Goal: Transaction & Acquisition: Download file/media

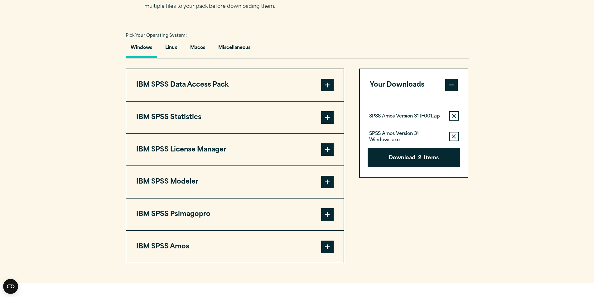
scroll to position [468, 0]
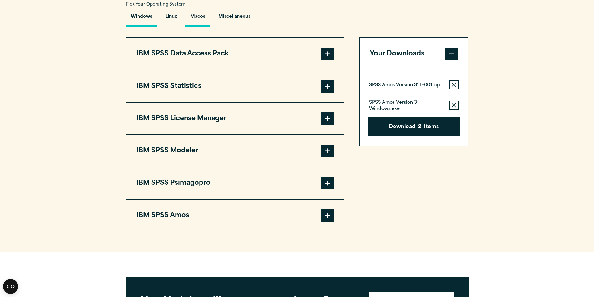
click at [194, 15] on button "Macos" at bounding box center [197, 18] width 25 height 18
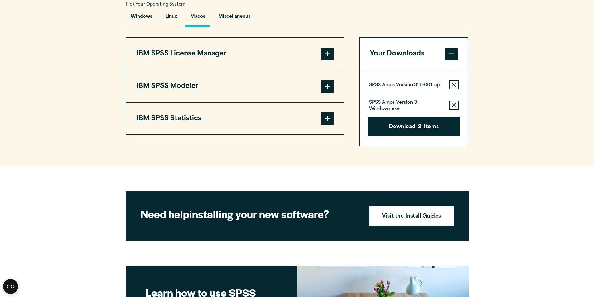
click at [328, 120] on span at bounding box center [327, 118] width 12 height 12
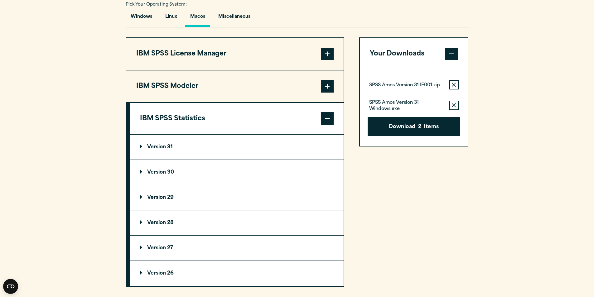
click at [162, 170] on summary "Version 30" at bounding box center [237, 172] width 214 height 25
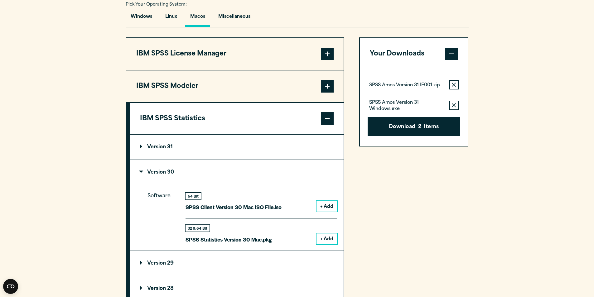
click at [158, 147] on p "Version 31" at bounding box center [156, 147] width 33 height 5
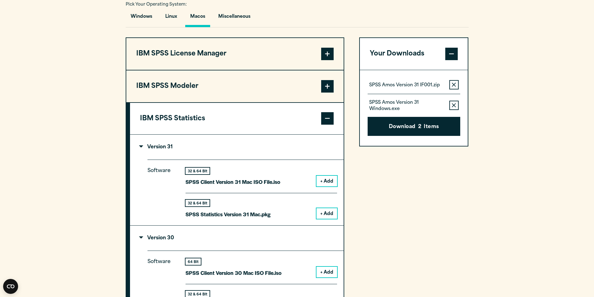
click at [159, 147] on p "Version 31" at bounding box center [156, 147] width 33 height 5
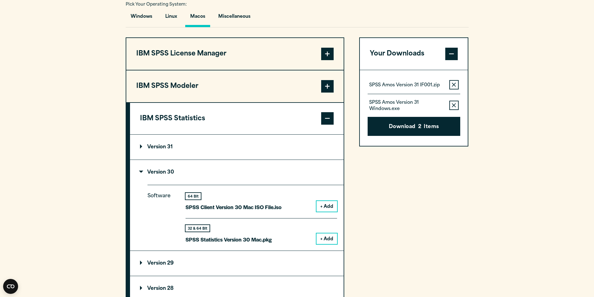
click at [326, 236] on button "+ Add" at bounding box center [327, 239] width 21 height 11
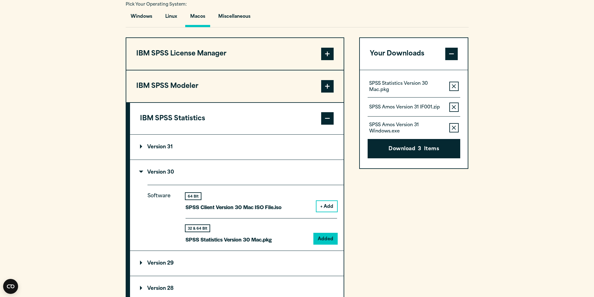
click at [457, 127] on button "Remove this item from your software download list" at bounding box center [453, 127] width 9 height 9
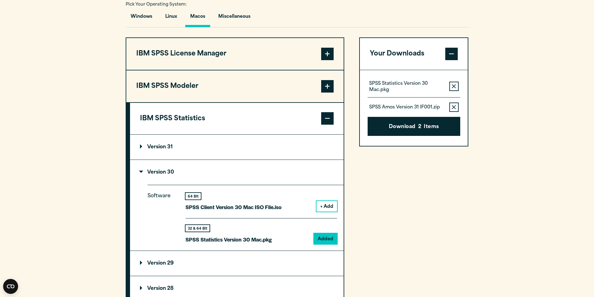
click at [455, 104] on button "Remove this item from your software download list" at bounding box center [453, 107] width 9 height 9
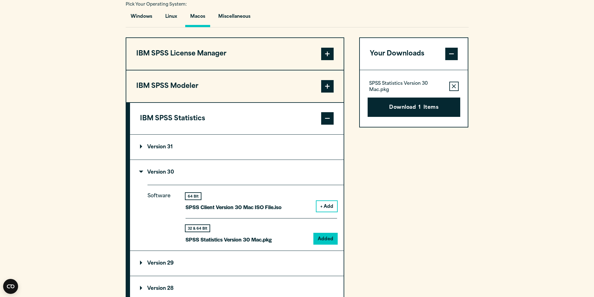
click at [163, 140] on summary "Version 31" at bounding box center [237, 147] width 214 height 25
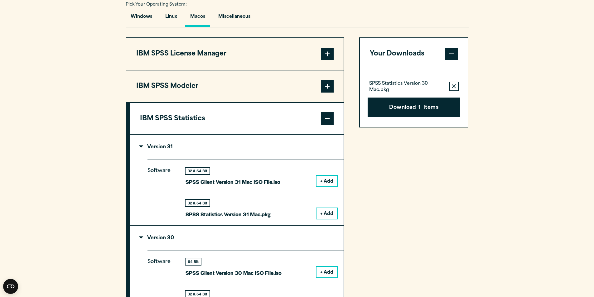
click at [326, 213] on button "+ Add" at bounding box center [327, 213] width 21 height 11
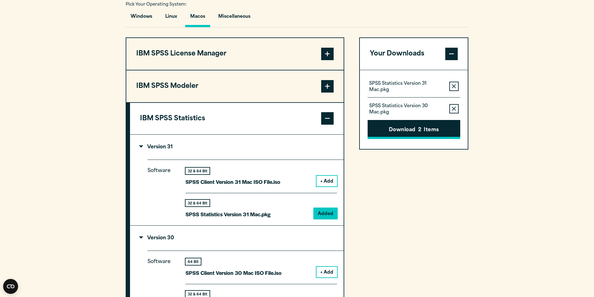
click at [435, 127] on button "Download 2 Items" at bounding box center [414, 129] width 93 height 19
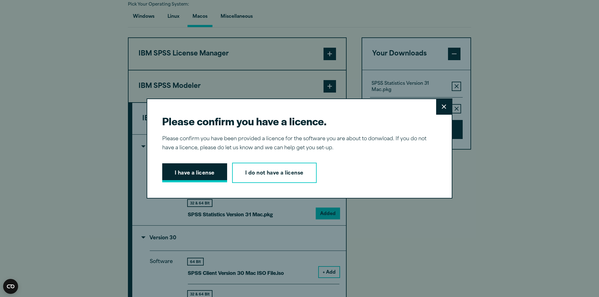
click at [206, 171] on button "I have a license" at bounding box center [194, 172] width 65 height 19
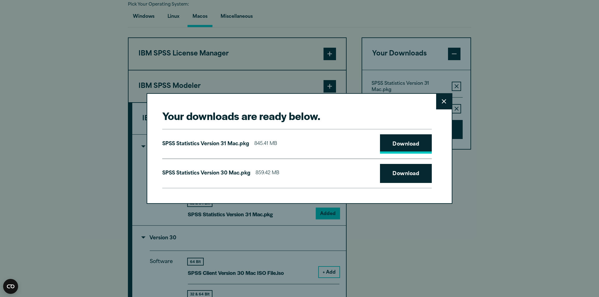
click at [394, 146] on link "Download" at bounding box center [406, 143] width 52 height 19
click at [407, 173] on link "Download" at bounding box center [406, 173] width 52 height 19
click at [443, 103] on icon at bounding box center [444, 101] width 4 height 4
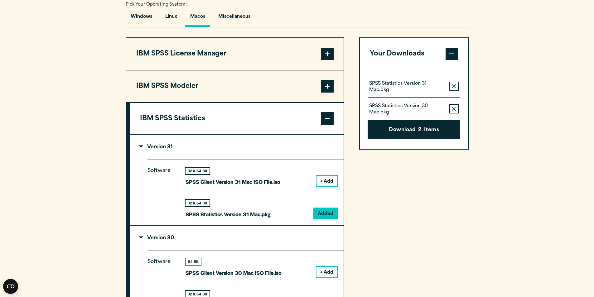
click at [479, 95] on div "Your downloads are ready below. Close SPSS Statistics Version 31 Mac.pkg 845.41…" at bounding box center [297, 148] width 594 height 297
